Goal: Book appointment/travel/reservation

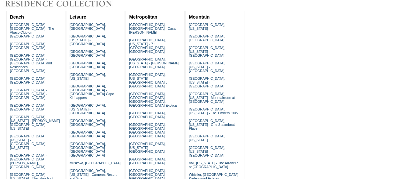
scroll to position [79, 0]
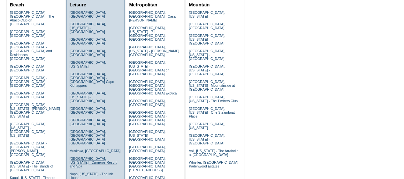
click at [86, 156] on link "[GEOGRAPHIC_DATA], [US_STATE] - Carneros Resort and Spa" at bounding box center [93, 162] width 47 height 12
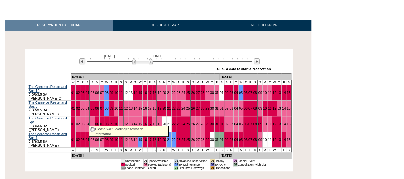
scroll to position [81, 0]
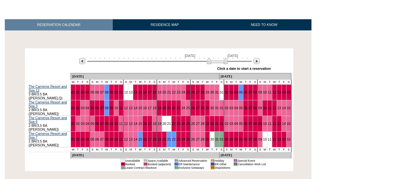
drag, startPoint x: 151, startPoint y: 64, endPoint x: 225, endPoint y: 69, distance: 74.3
click at [225, 69] on div "June 8, 2027 July 23, 2027 » Apply these dates to all the calendars on this pag…" at bounding box center [159, 61] width 265 height 23
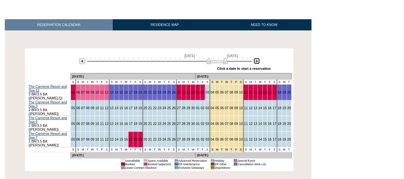
click at [258, 61] on img at bounding box center [257, 61] width 6 height 6
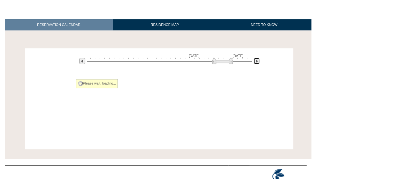
click at [258, 61] on img at bounding box center [257, 61] width 6 height 6
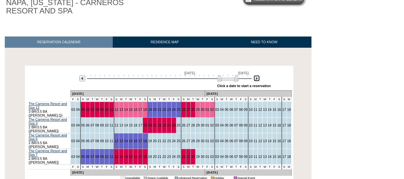
scroll to position [19, 0]
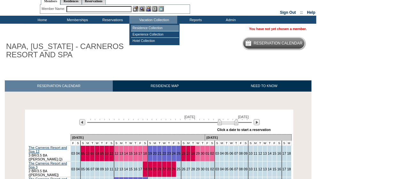
click at [149, 25] on td "Residence Collection" at bounding box center [155, 28] width 48 height 6
